Goal: Task Accomplishment & Management: Manage account settings

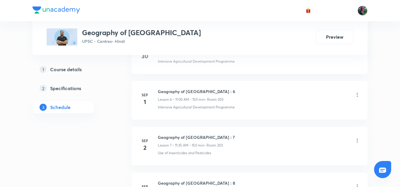
scroll to position [652, 0]
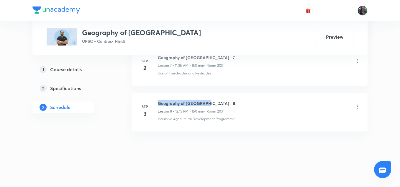
drag, startPoint x: 158, startPoint y: 102, endPoint x: 214, endPoint y: 100, distance: 55.5
click at [214, 100] on h6 "Geography of Bihar : 8" at bounding box center [196, 103] width 77 height 6
copy h6 "Geography of Bihar : 8"
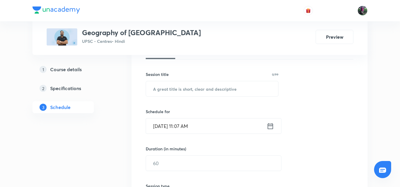
scroll to position [98, 0]
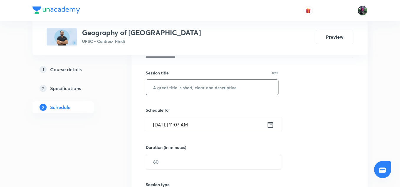
click at [177, 86] on input "text" at bounding box center [212, 87] width 132 height 15
paste input "Geography of Bihar : 8"
type input "Geography of Bihar : 9"
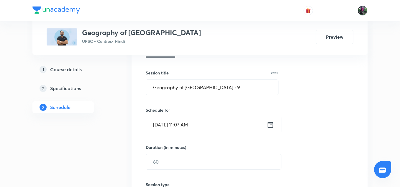
click at [166, 125] on input "Sep 4, 2025, 11:07 AM" at bounding box center [206, 124] width 121 height 15
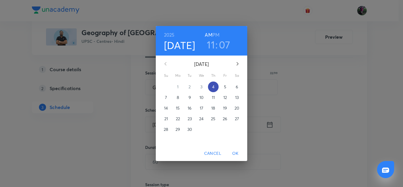
click at [213, 84] on p "4" at bounding box center [213, 87] width 2 height 6
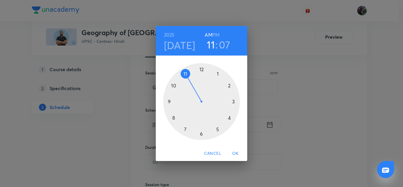
click at [185, 72] on div at bounding box center [201, 101] width 77 height 77
click at [202, 132] on div at bounding box center [201, 101] width 77 height 77
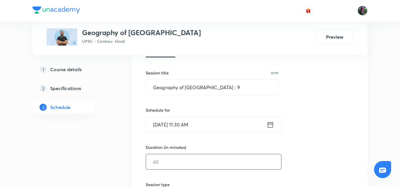
click at [164, 159] on input "text" at bounding box center [213, 161] width 135 height 15
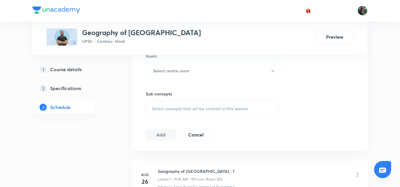
scroll to position [265, 0]
type input "150"
click at [169, 69] on h6 "Select centre room" at bounding box center [171, 70] width 36 height 6
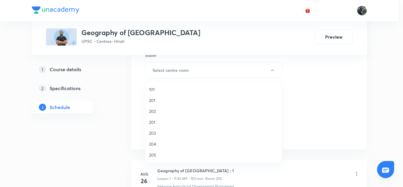
click at [151, 133] on span "203" at bounding box center [213, 133] width 129 height 6
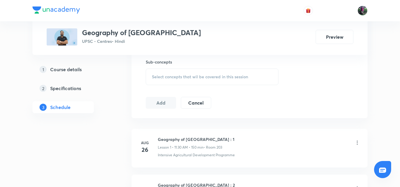
scroll to position [298, 0]
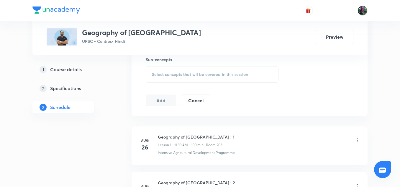
click at [184, 75] on span "Select concepts that wil be covered in this session" at bounding box center [200, 74] width 96 height 5
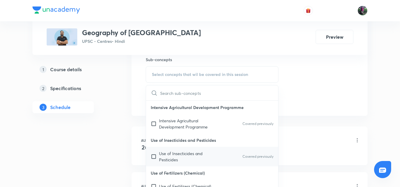
click at [177, 151] on p "Use of Insecticides and Pesticides" at bounding box center [189, 156] width 60 height 12
checkbox input "true"
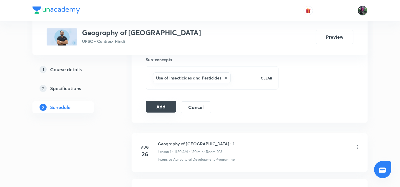
click at [160, 105] on button "Add" at bounding box center [161, 107] width 30 height 12
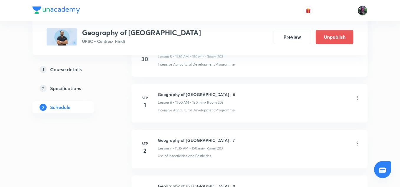
scroll to position [427, 0]
